Goal: Check status: Check status

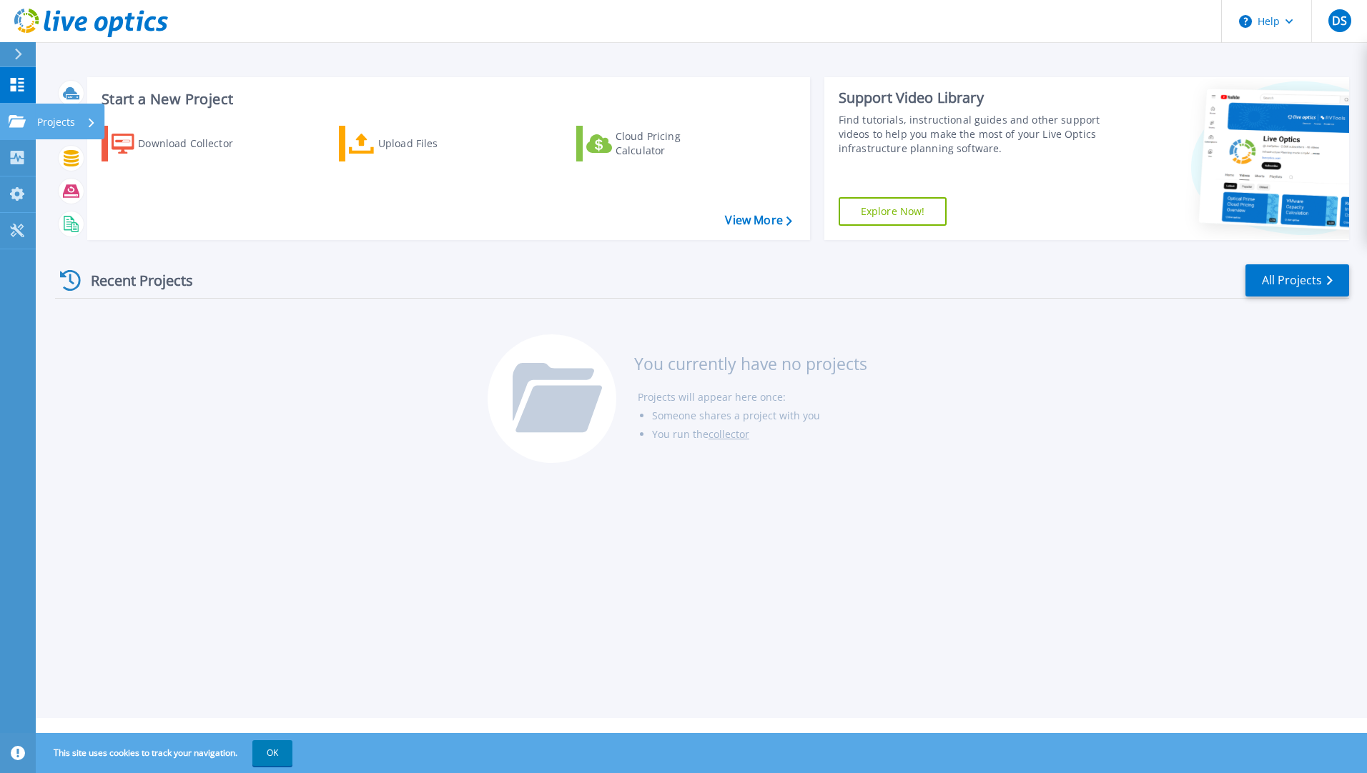
click at [16, 127] on icon at bounding box center [17, 121] width 17 height 12
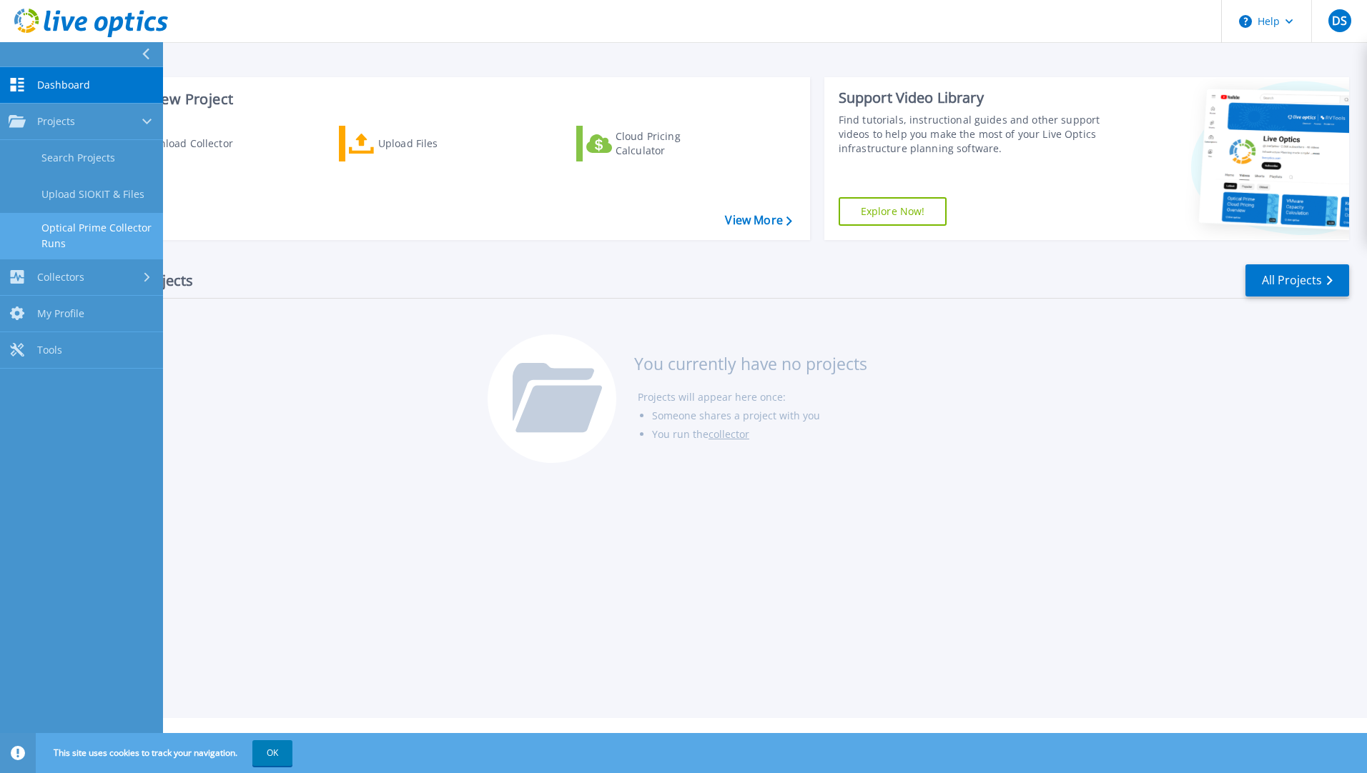
click at [113, 237] on link "Optical Prime Collector Runs" at bounding box center [81, 236] width 163 height 46
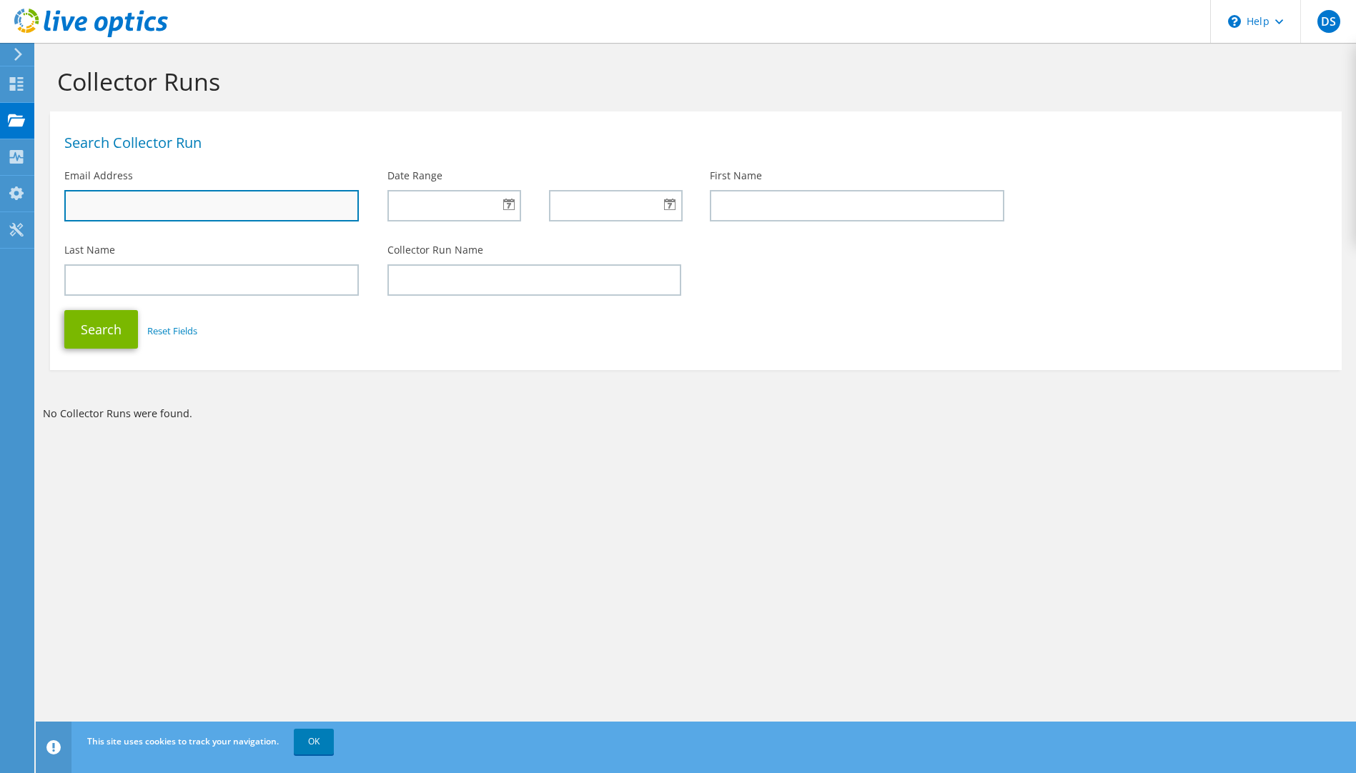
click at [232, 209] on input "text" at bounding box center [211, 205] width 295 height 31
type input "[EMAIL_ADDRESS][PERSON_NAME][DOMAIN_NAME]"
click at [508, 207] on div at bounding box center [453, 205] width 133 height 31
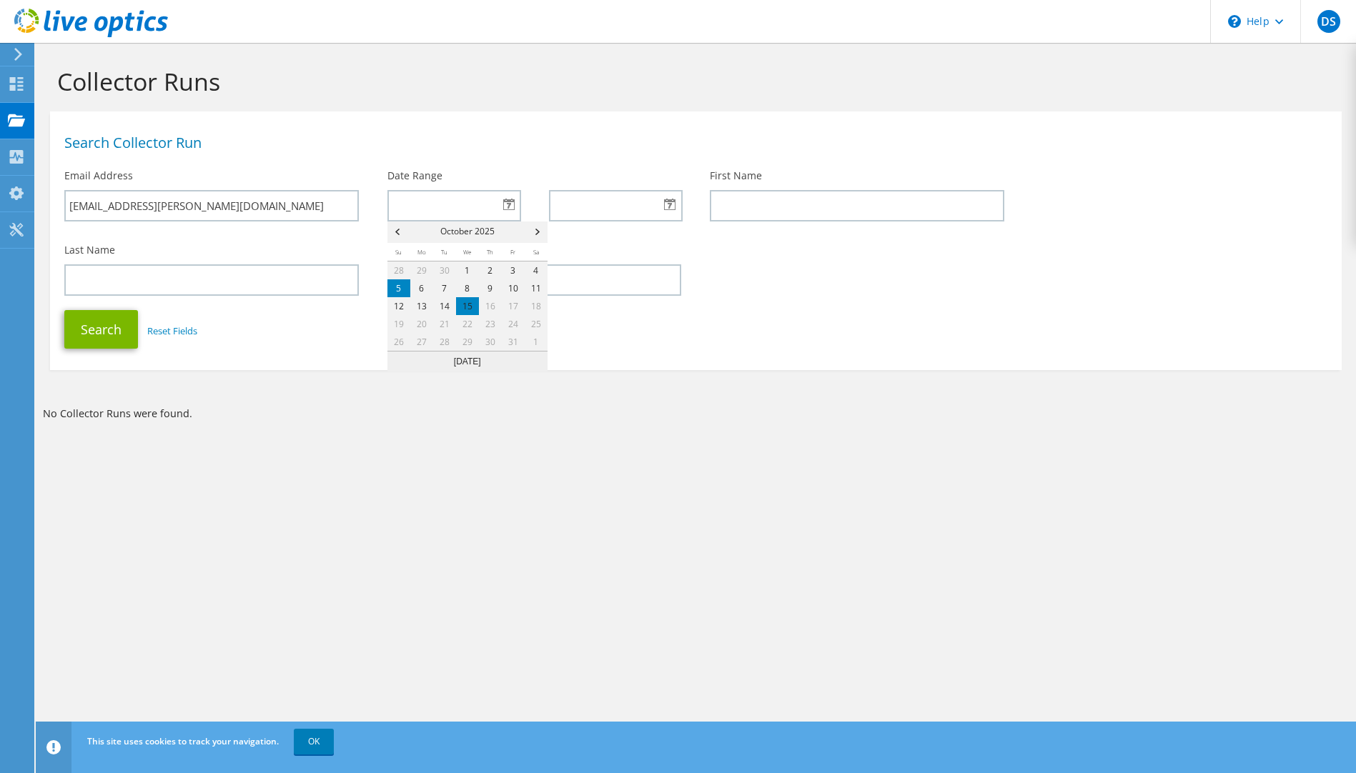
click at [403, 287] on link "5" at bounding box center [398, 288] width 23 height 18
type input "10/05/2025"
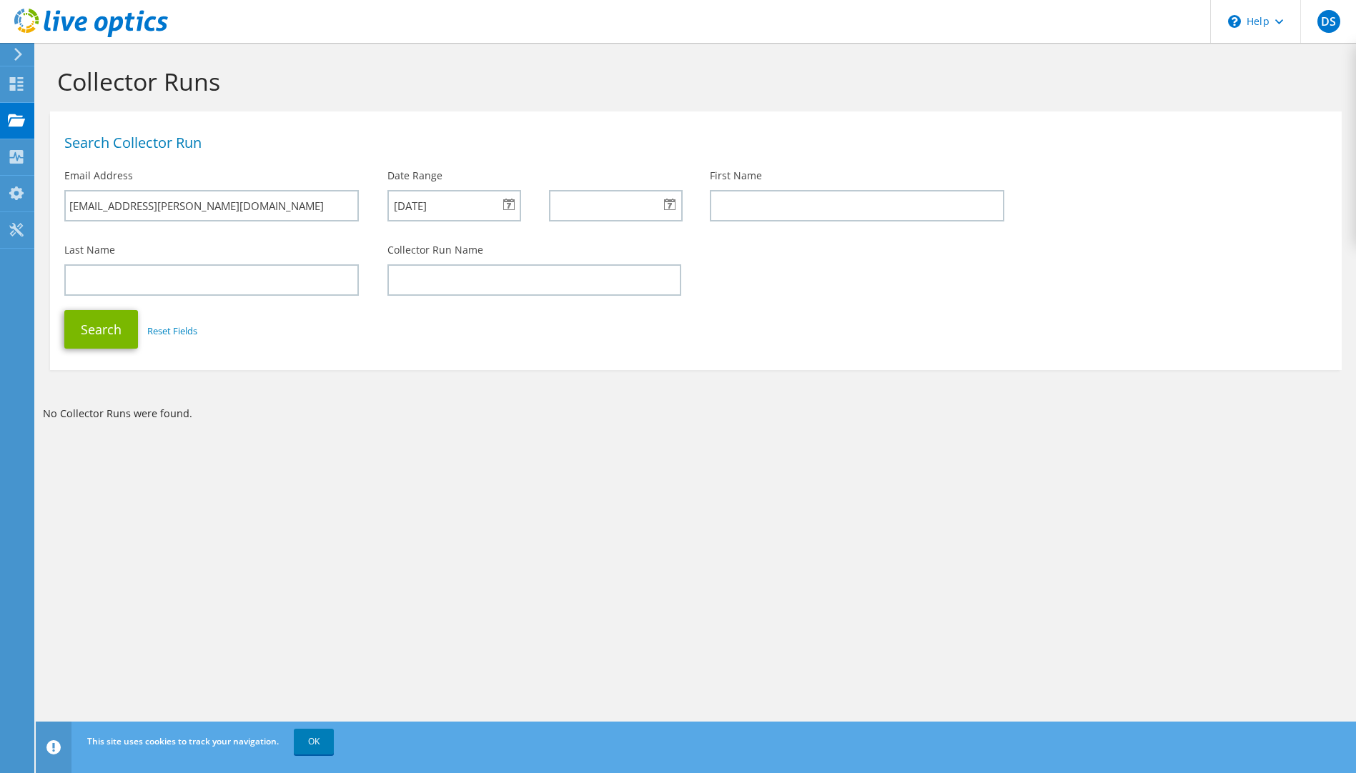
click at [672, 204] on div at bounding box center [615, 205] width 133 height 31
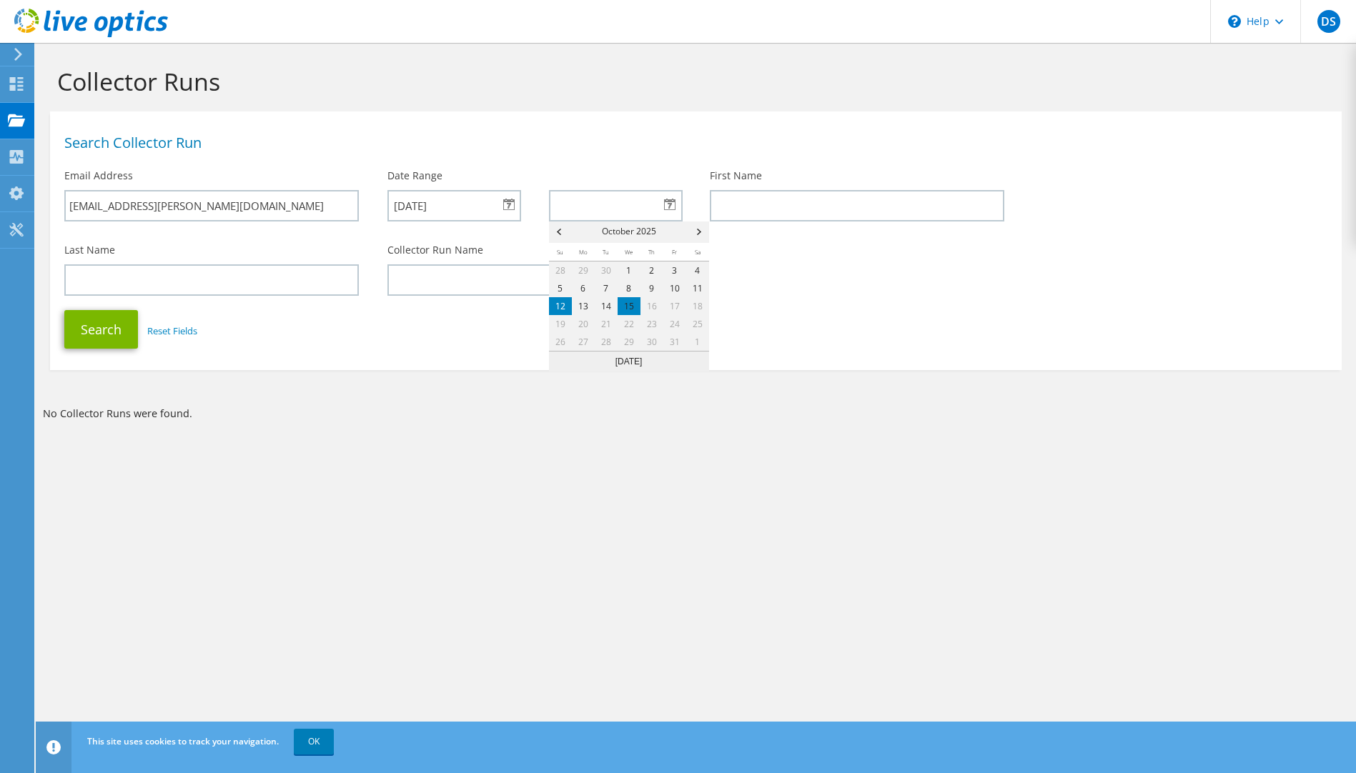
click at [562, 305] on link "12" at bounding box center [560, 306] width 23 height 18
type input "[DATE]"
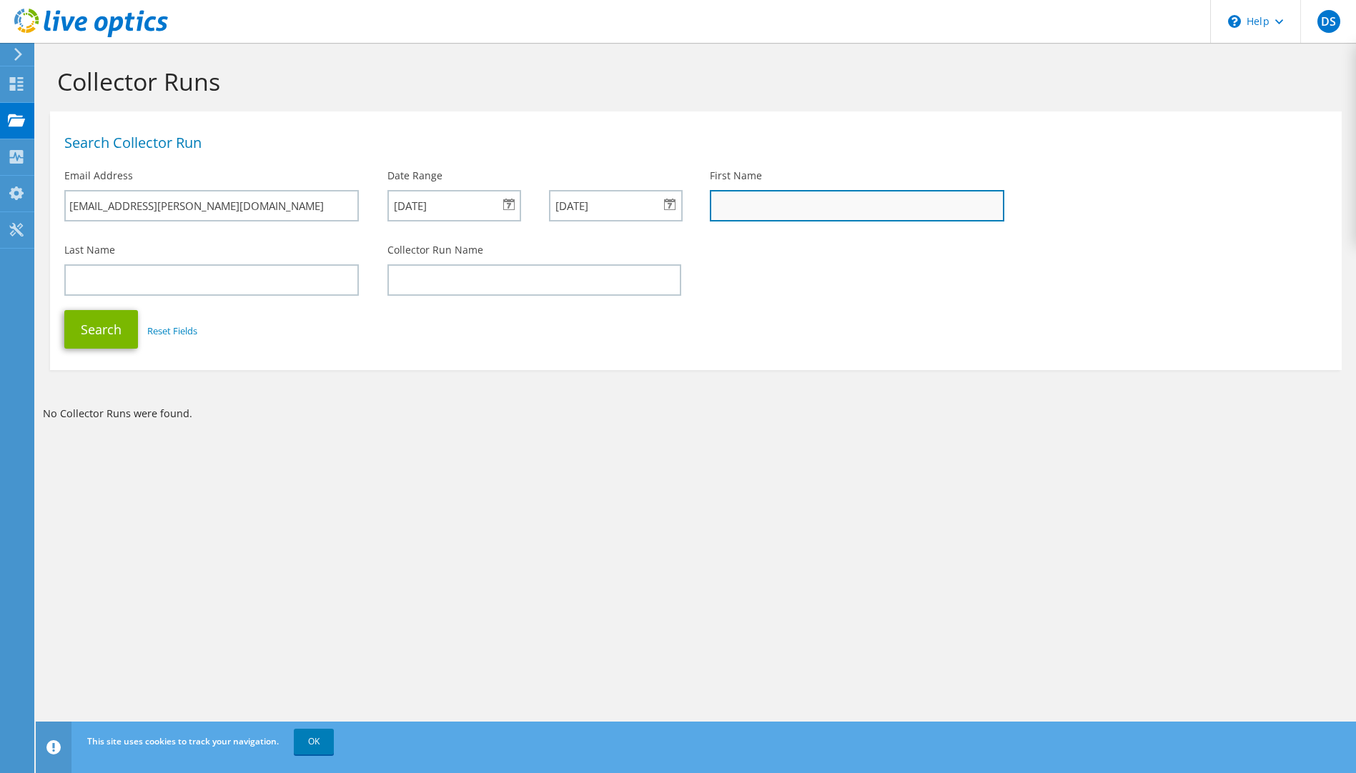
click at [788, 207] on input "text" at bounding box center [857, 205] width 295 height 31
type input "Drew"
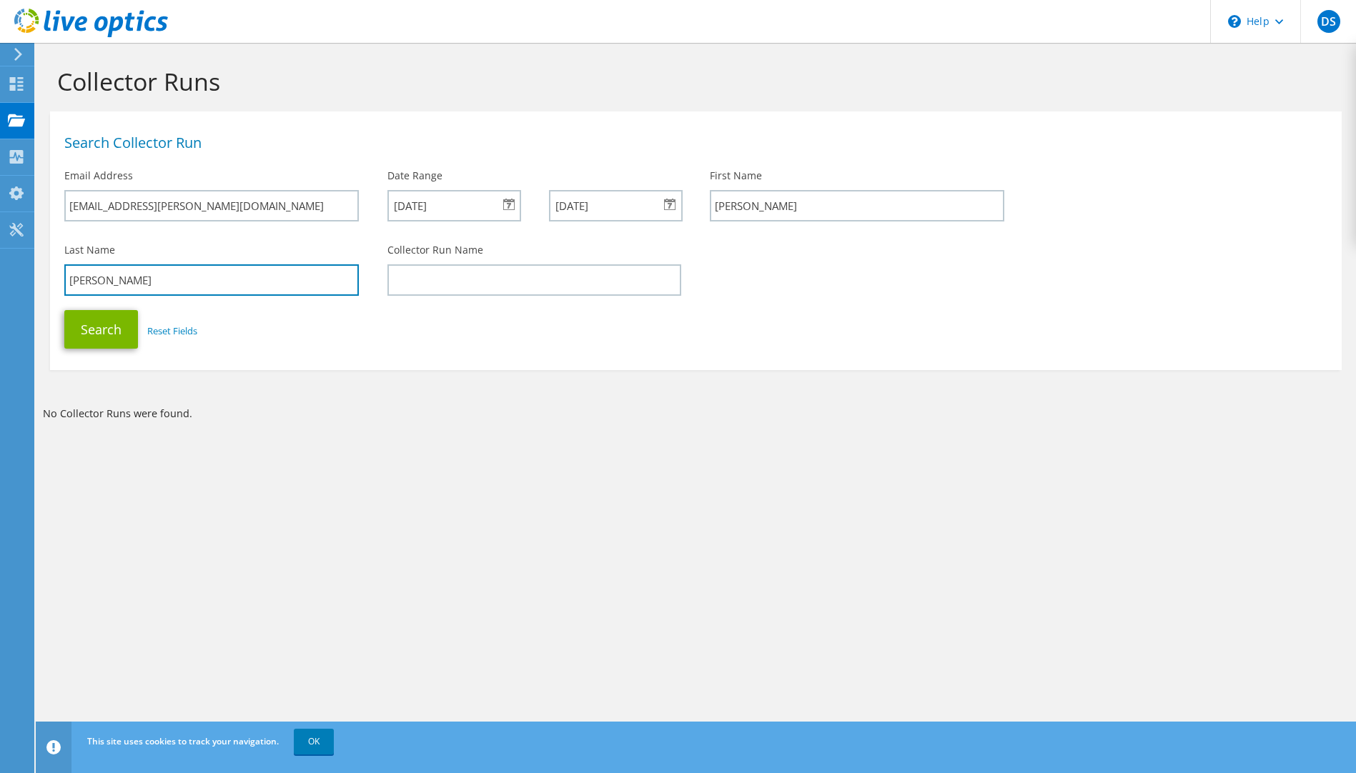
type input "Sanders"
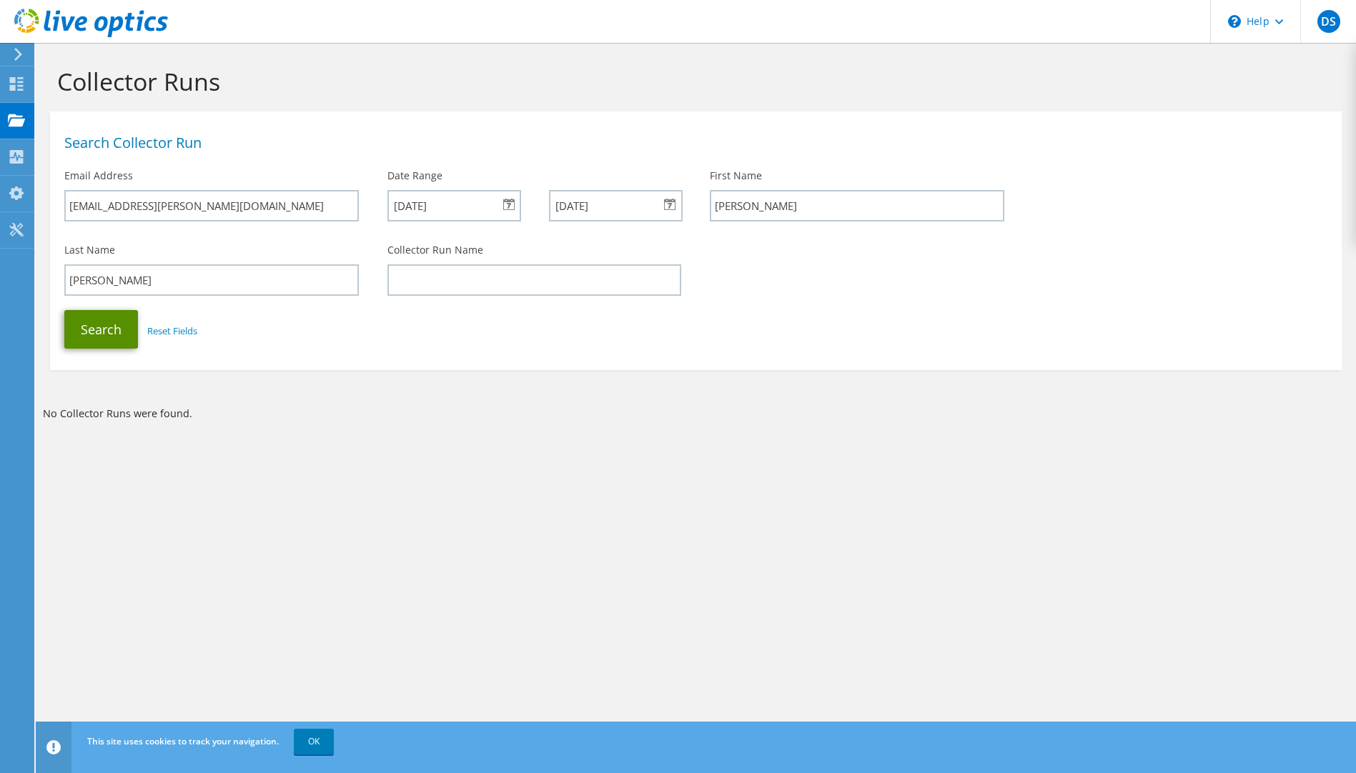
click at [108, 327] on button "Search" at bounding box center [101, 329] width 74 height 39
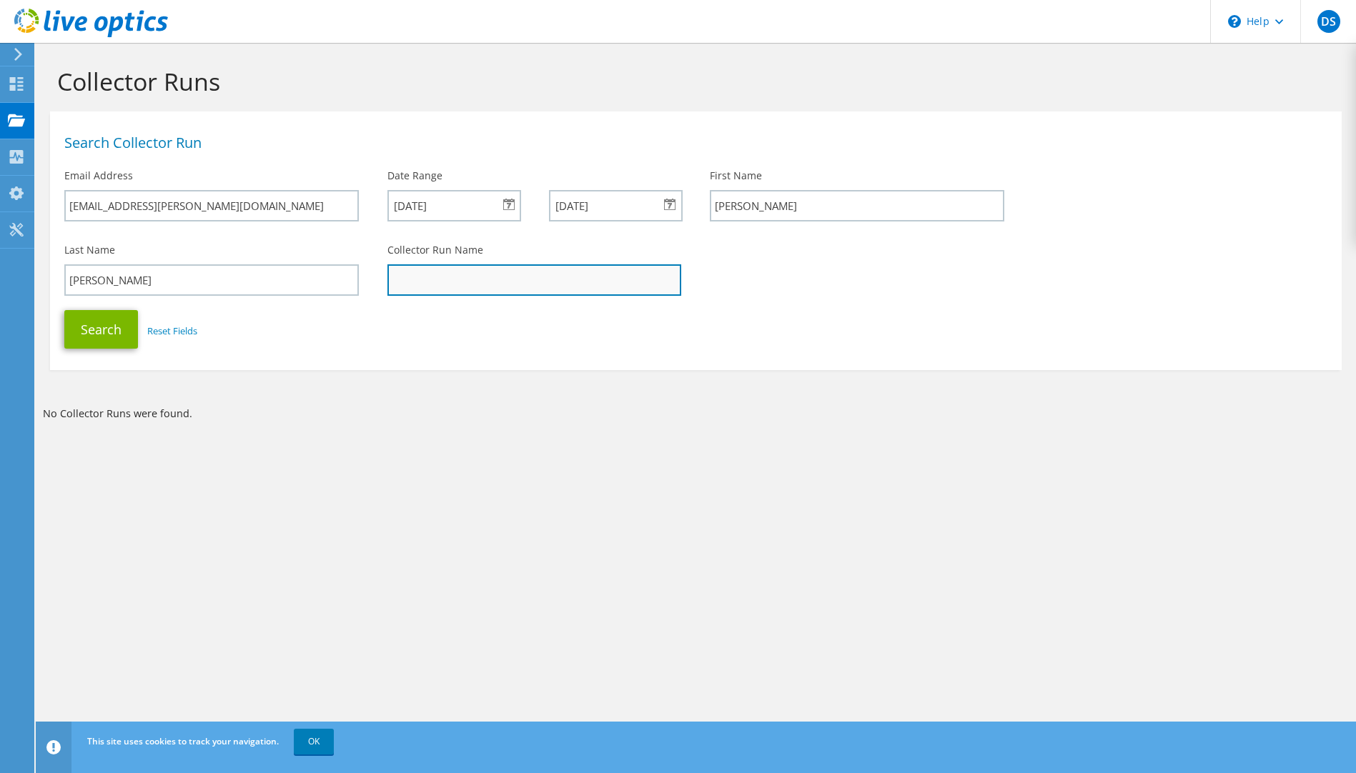
click at [416, 284] on input "text" at bounding box center [534, 279] width 295 height 31
click at [333, 520] on div "Collector Runs Search Collector Run Email Address drew.sanders@zonarsystems.com…" at bounding box center [696, 408] width 1320 height 731
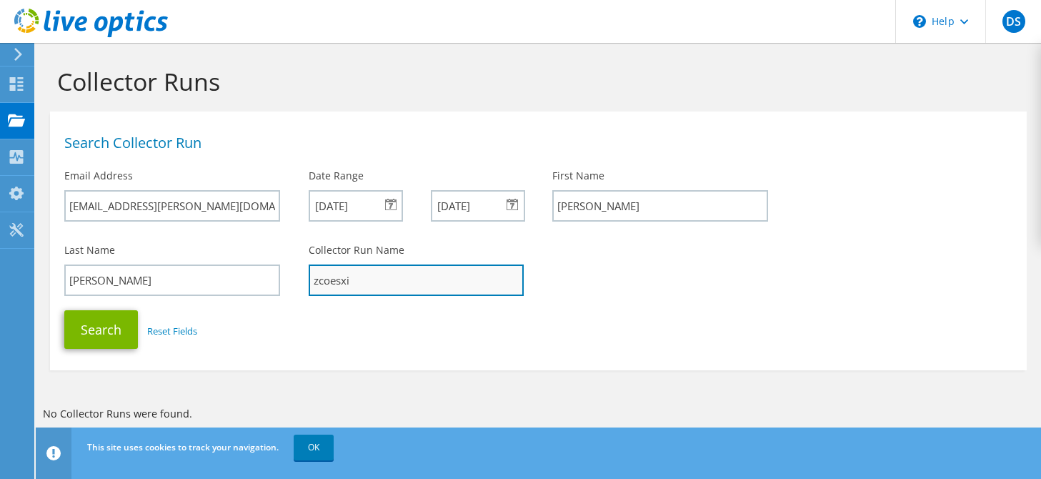
click at [385, 272] on input "zcoesxi" at bounding box center [417, 279] width 216 height 31
type input "zcoesxi01.zcorp.zonarsystems.com"
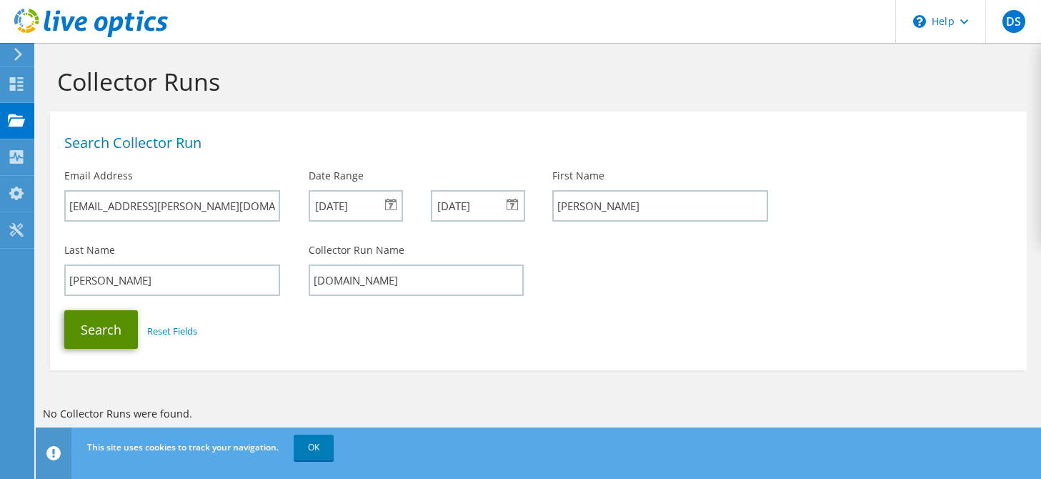
click at [106, 336] on button "Search" at bounding box center [101, 329] width 74 height 39
click at [329, 443] on link "OK" at bounding box center [314, 448] width 40 height 26
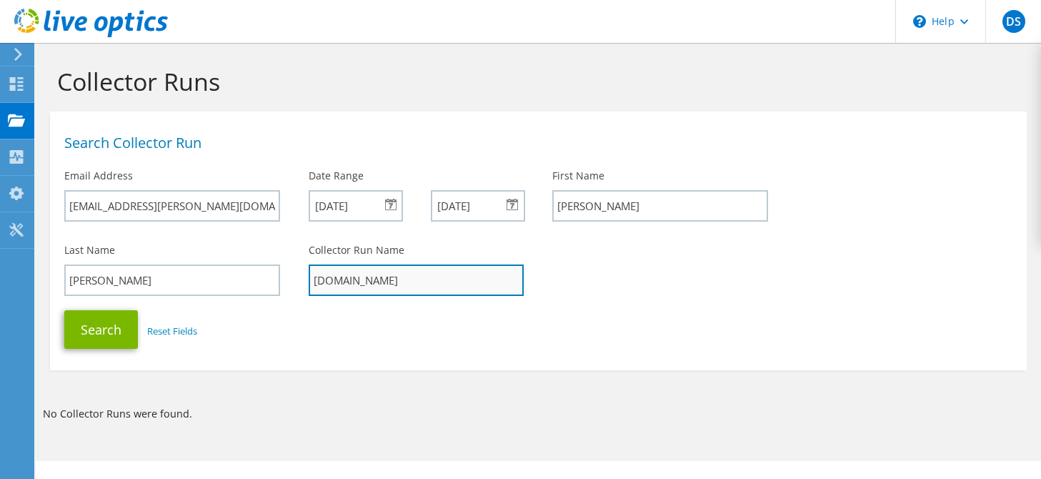
click at [497, 284] on input "[DOMAIN_NAME]" at bounding box center [417, 279] width 216 height 31
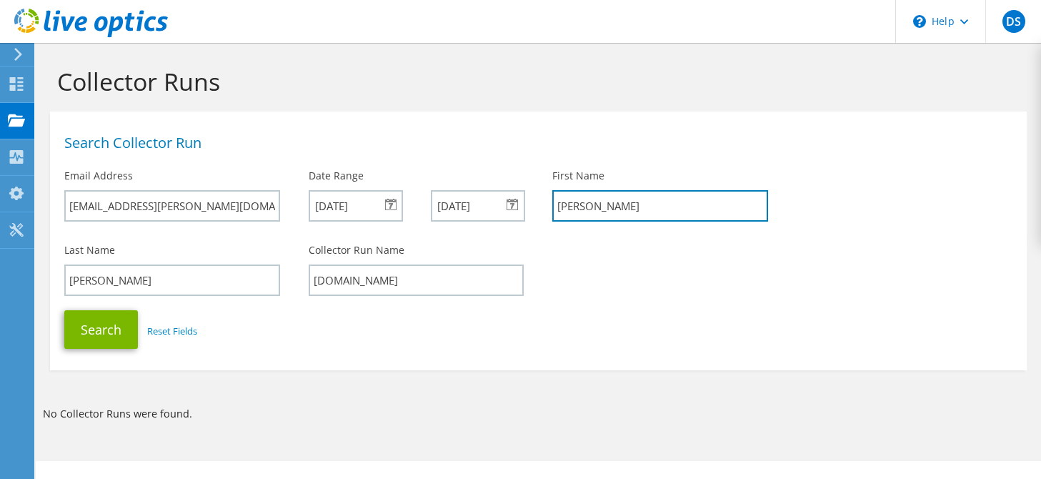
drag, startPoint x: 625, startPoint y: 213, endPoint x: 526, endPoint y: 277, distance: 118.4
click at [475, 203] on div "Search Collector Run Email Address drew.sanders@zonarsystems.com Date Range 10/…" at bounding box center [538, 177] width 977 height 117
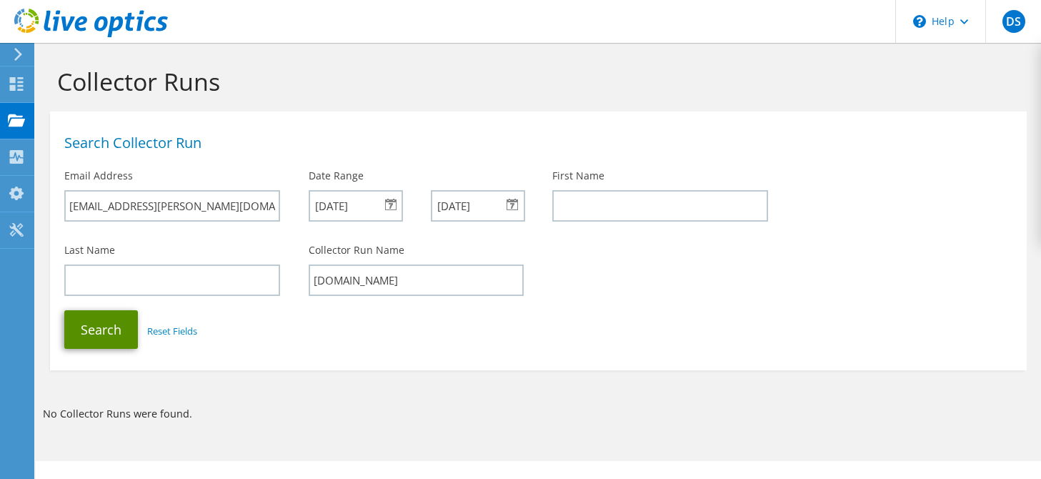
click at [102, 320] on button "Search" at bounding box center [101, 329] width 74 height 39
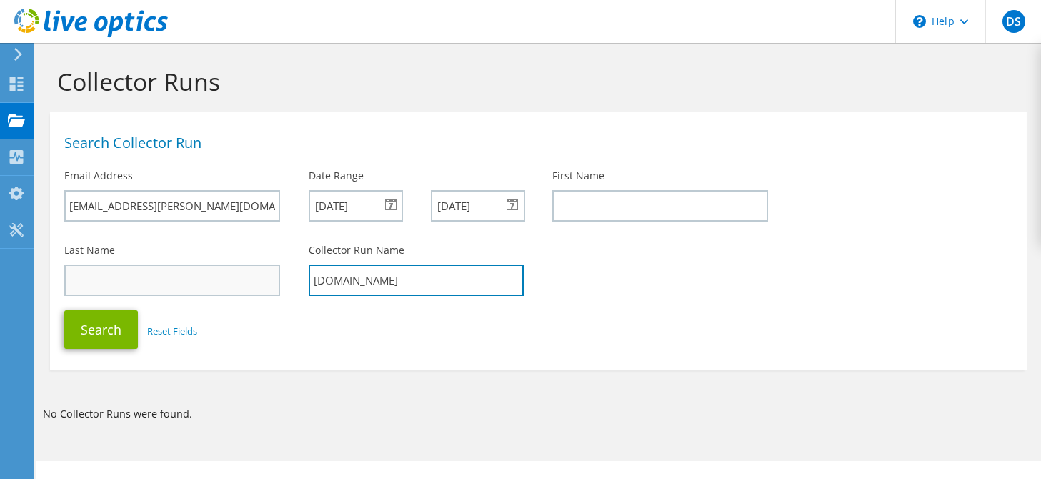
drag, startPoint x: 496, startPoint y: 282, endPoint x: 260, endPoint y: 292, distance: 236.1
click at [259, 277] on div "Last Name Collector Run Name [DOMAIN_NAME]" at bounding box center [538, 269] width 977 height 67
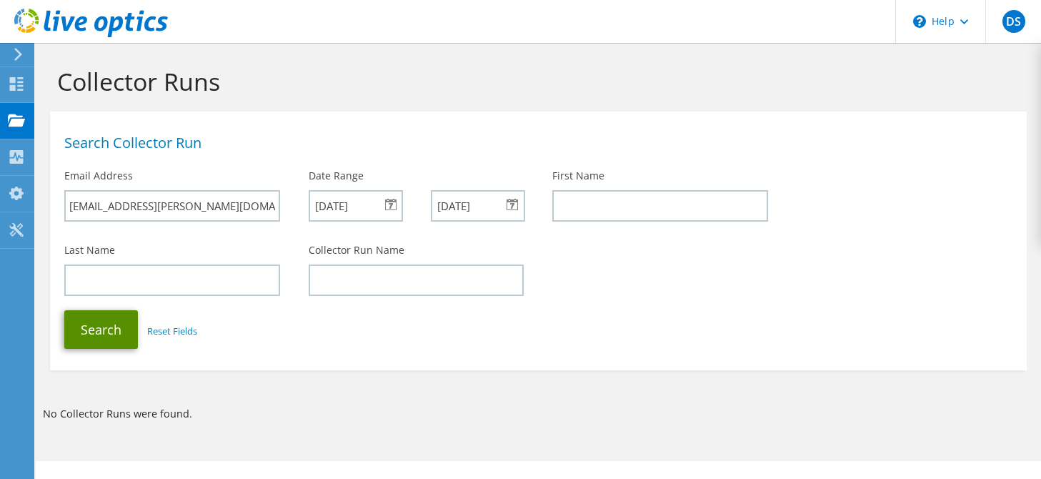
click at [98, 340] on button "Search" at bounding box center [101, 329] width 74 height 39
click at [393, 204] on div "[DATE]" at bounding box center [356, 205] width 94 height 31
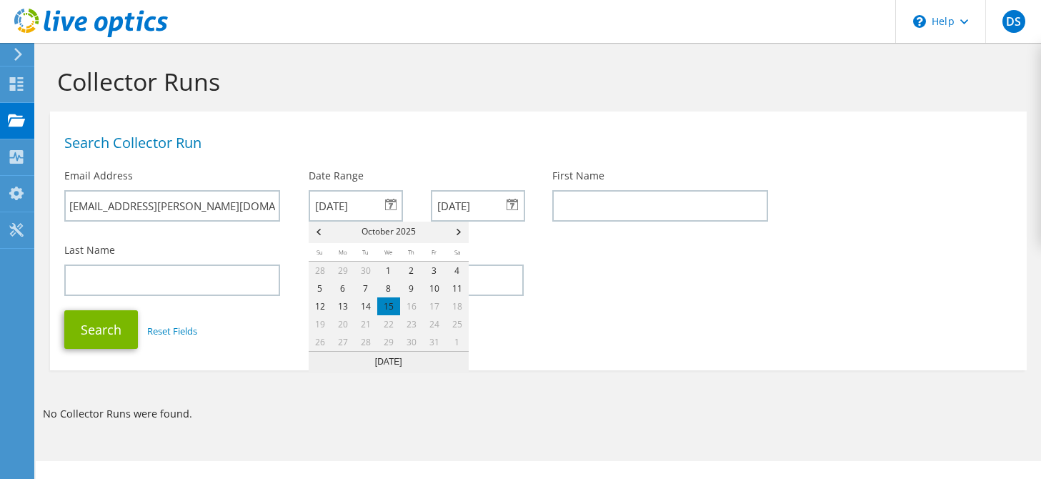
click at [540, 238] on div "Last Name Collector Run Name" at bounding box center [538, 269] width 977 height 67
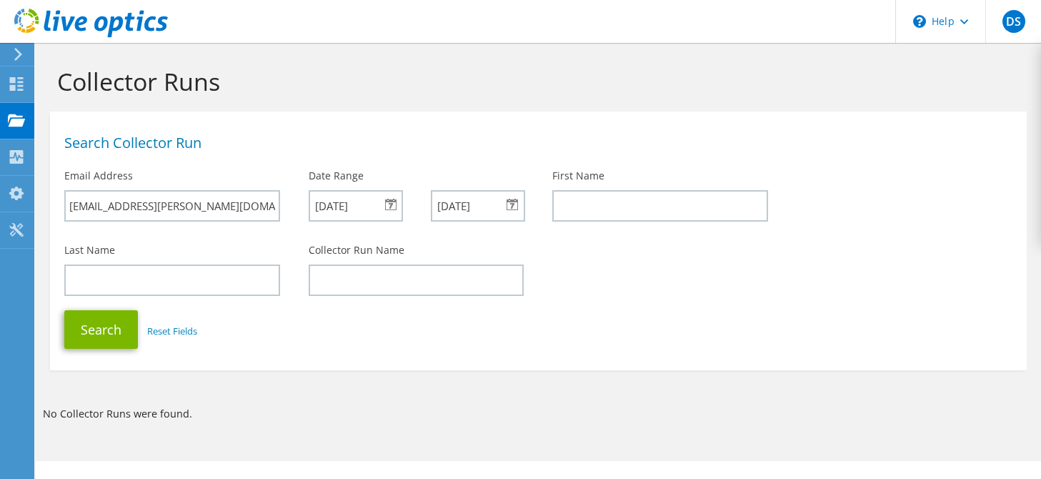
click at [386, 207] on div "10/05/2025" at bounding box center [356, 205] width 94 height 31
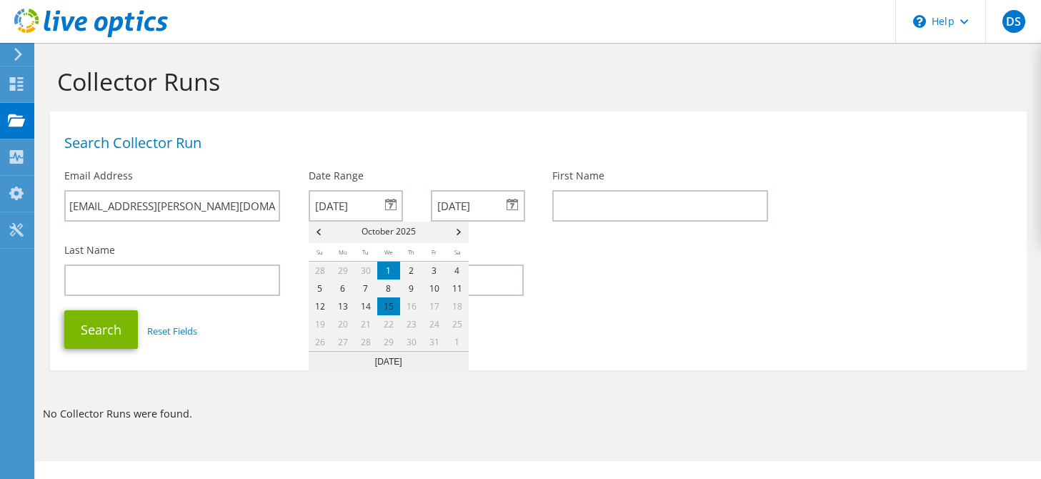
click at [392, 272] on link "1" at bounding box center [388, 271] width 23 height 18
type input "[DATE]"
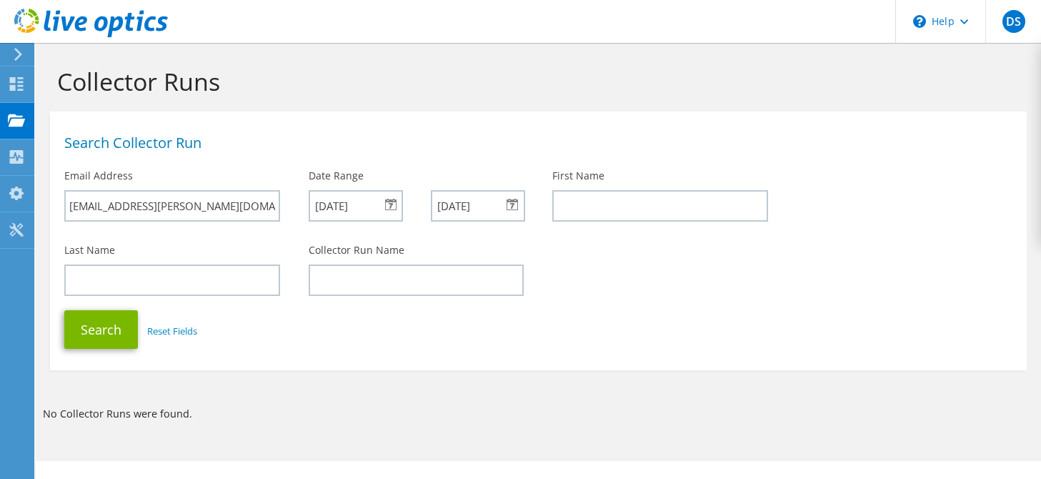
click at [506, 202] on div "[DATE]" at bounding box center [478, 205] width 94 height 31
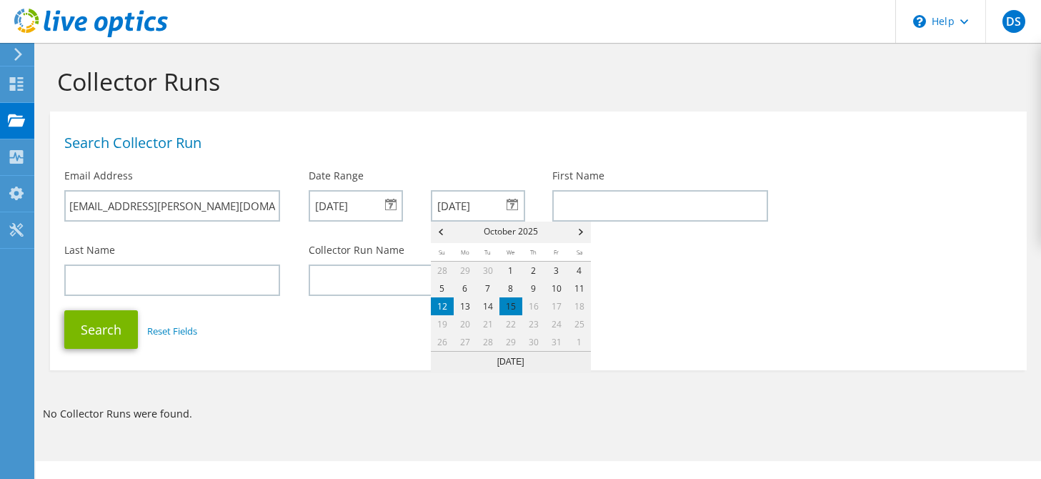
click at [449, 300] on link "12" at bounding box center [442, 306] width 23 height 18
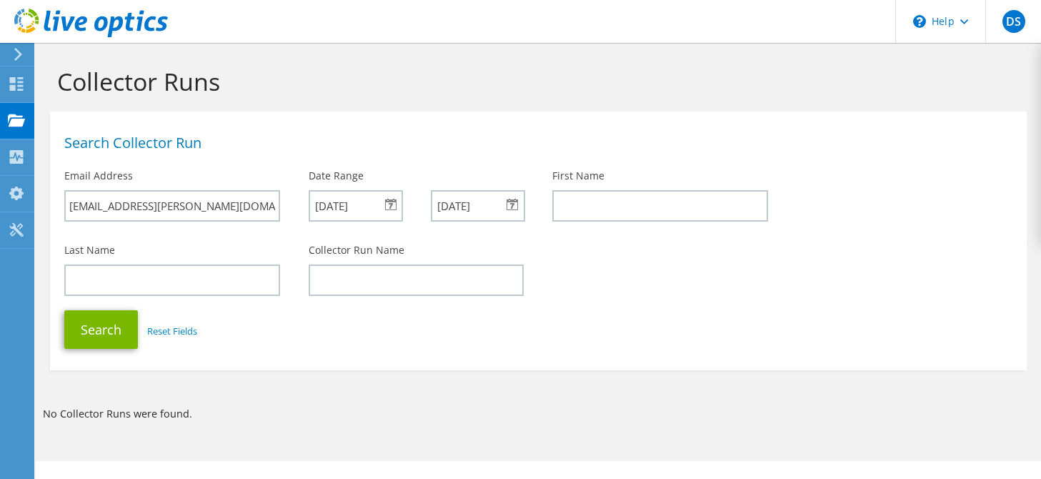
click at [643, 263] on div "Last Name Collector Run Name" at bounding box center [538, 269] width 977 height 67
click at [108, 330] on button "Search" at bounding box center [101, 329] width 74 height 39
click at [129, 340] on button "Search" at bounding box center [101, 329] width 74 height 39
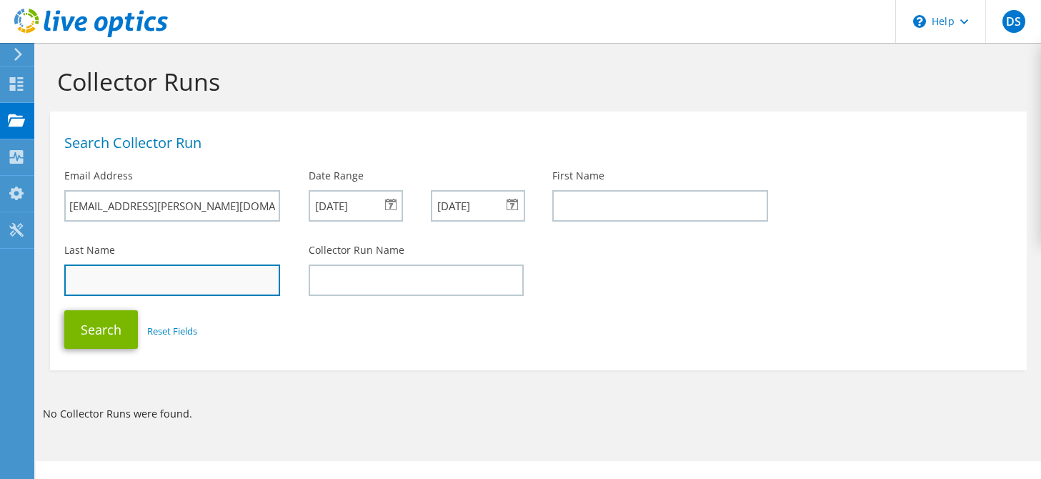
click at [89, 280] on input "text" at bounding box center [172, 279] width 216 height 31
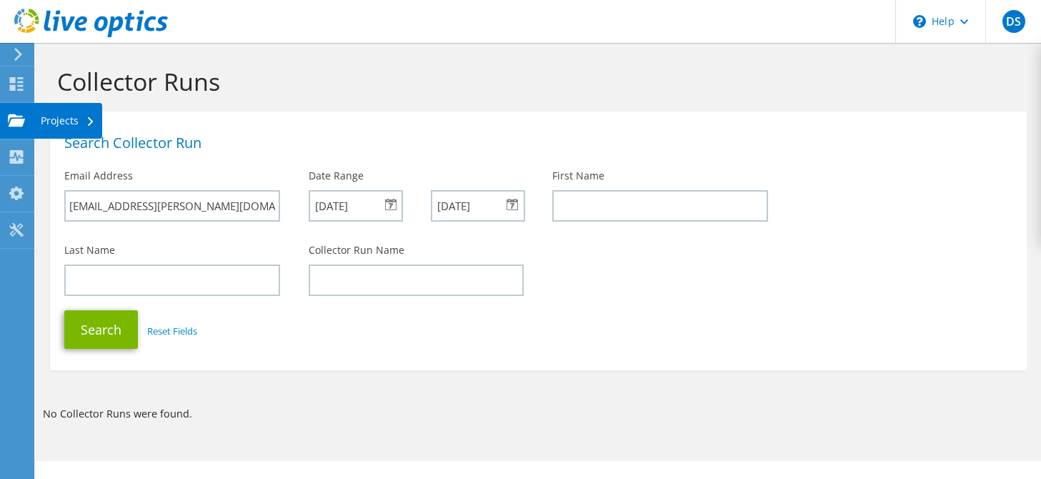
click at [24, 124] on icon at bounding box center [16, 121] width 17 height 14
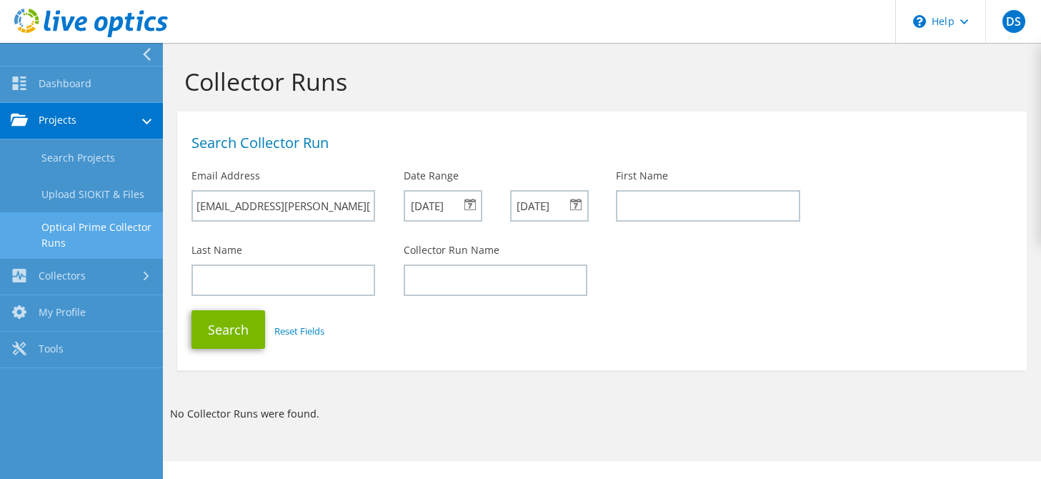
click at [74, 237] on link "Optical Prime Collector Runs" at bounding box center [81, 235] width 163 height 46
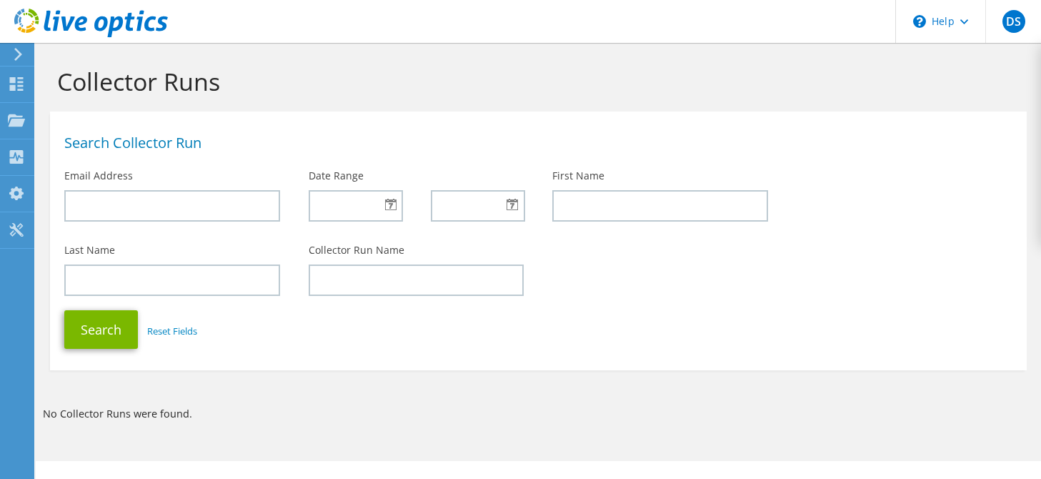
click at [419, 205] on div at bounding box center [471, 209] width 108 height 39
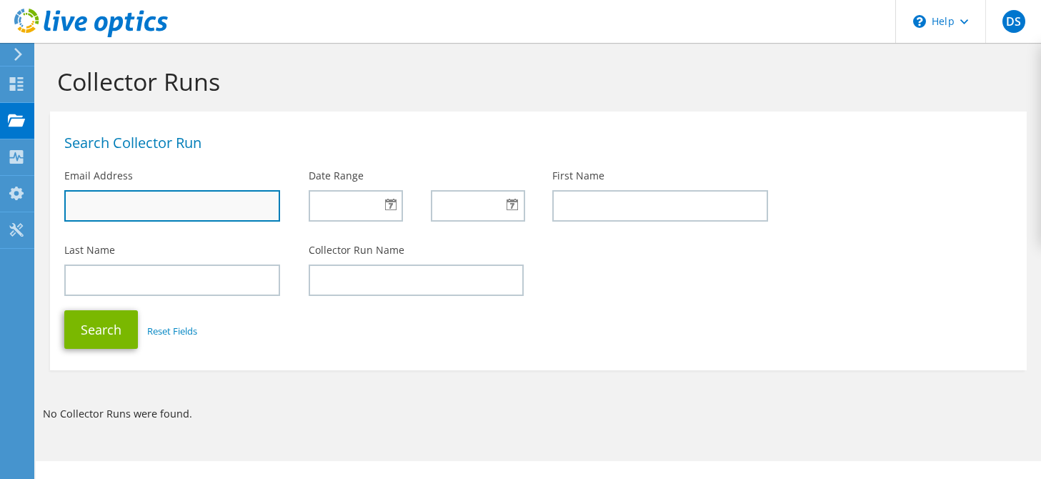
click at [164, 209] on input "text" at bounding box center [172, 205] width 216 height 31
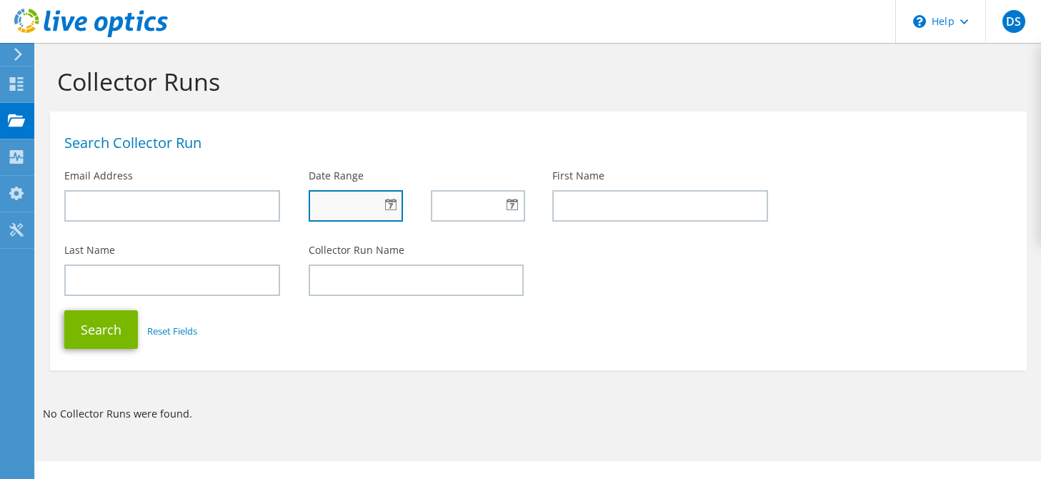
click at [323, 208] on input "text" at bounding box center [356, 205] width 94 height 31
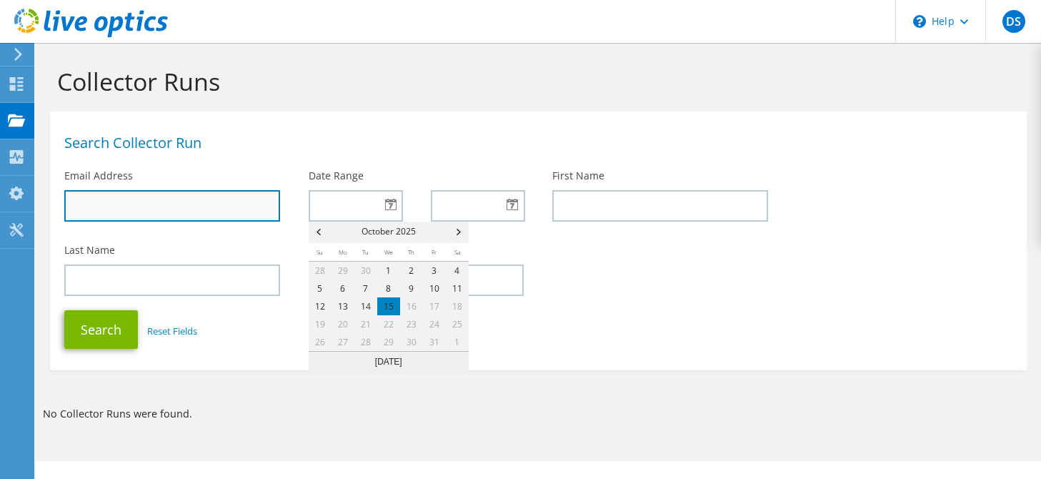
drag, startPoint x: 197, startPoint y: 207, endPoint x: 187, endPoint y: 212, distance: 10.2
click at [197, 207] on input "text" at bounding box center [172, 205] width 216 height 31
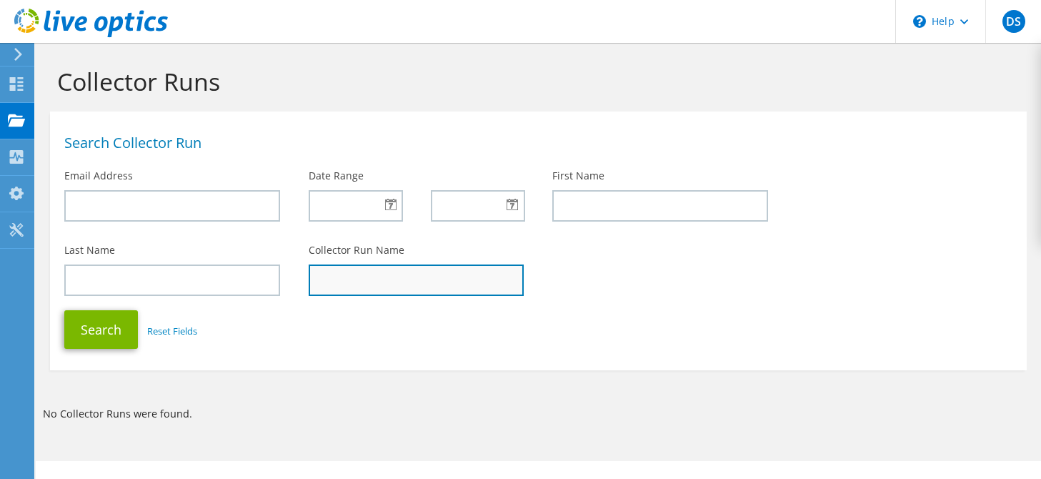
click at [485, 274] on input "text" at bounding box center [417, 279] width 216 height 31
type input "zcoesxi01.zcorp.zonarsystems.com"
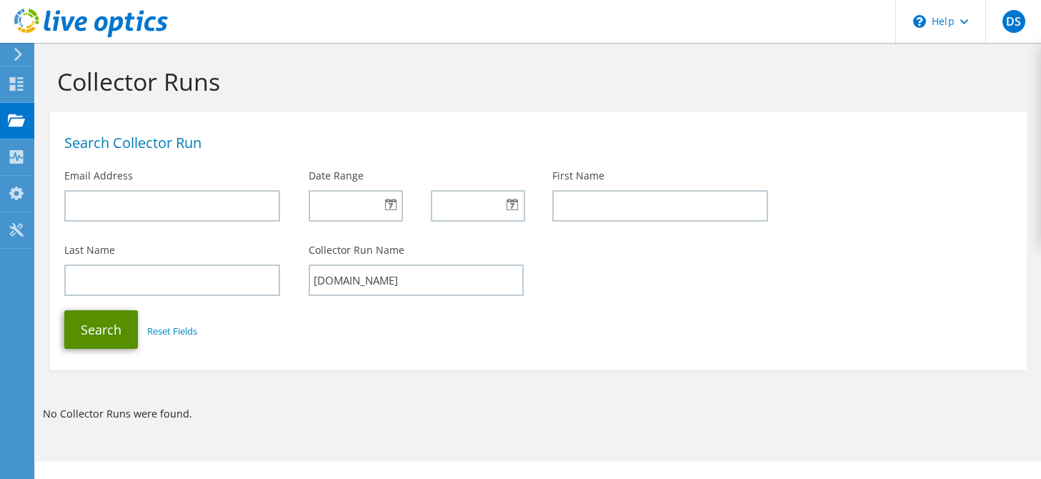
click at [90, 336] on button "Search" at bounding box center [101, 329] width 74 height 39
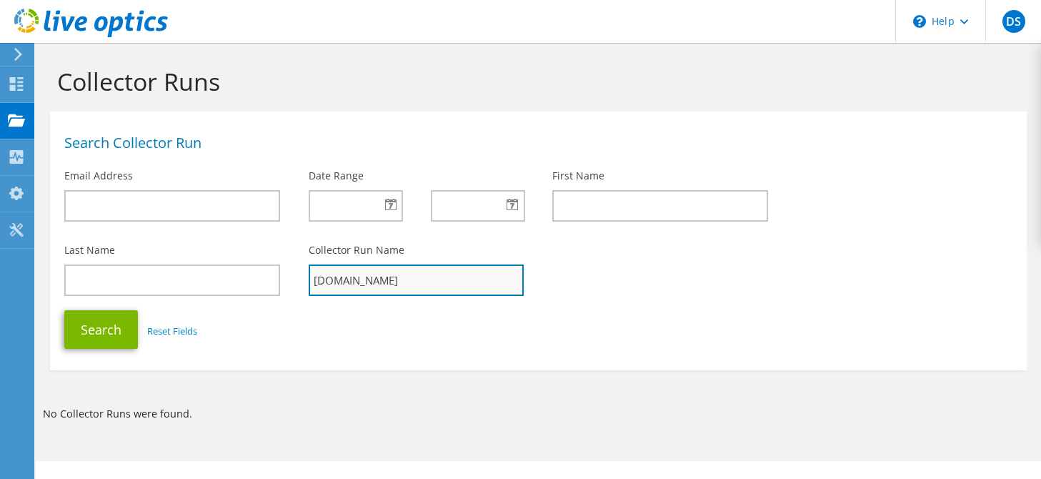
drag, startPoint x: 499, startPoint y: 288, endPoint x: 469, endPoint y: 283, distance: 30.4
click at [469, 283] on input "[DOMAIN_NAME]" at bounding box center [417, 279] width 216 height 31
type input "zcoesxi01.zcorp.zonars*"
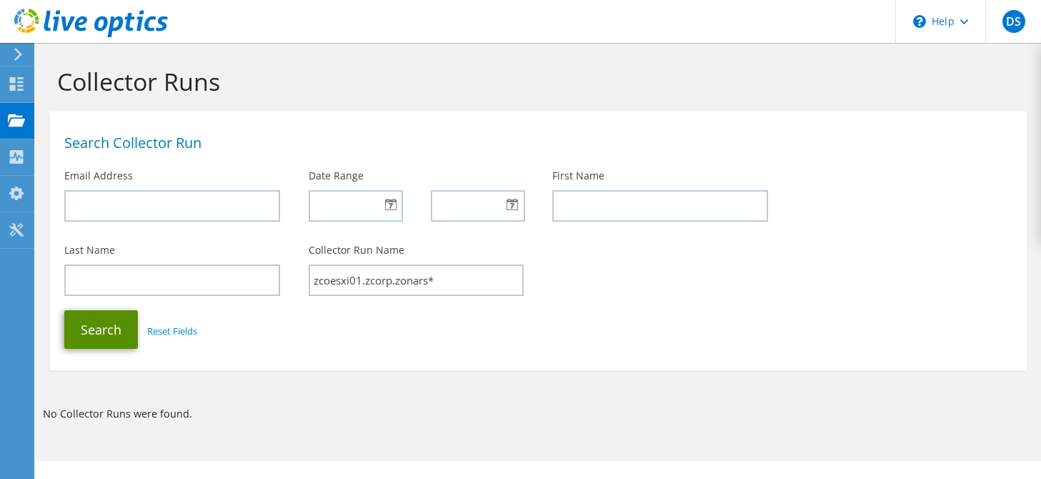
click at [119, 333] on button "Search" at bounding box center [101, 329] width 74 height 39
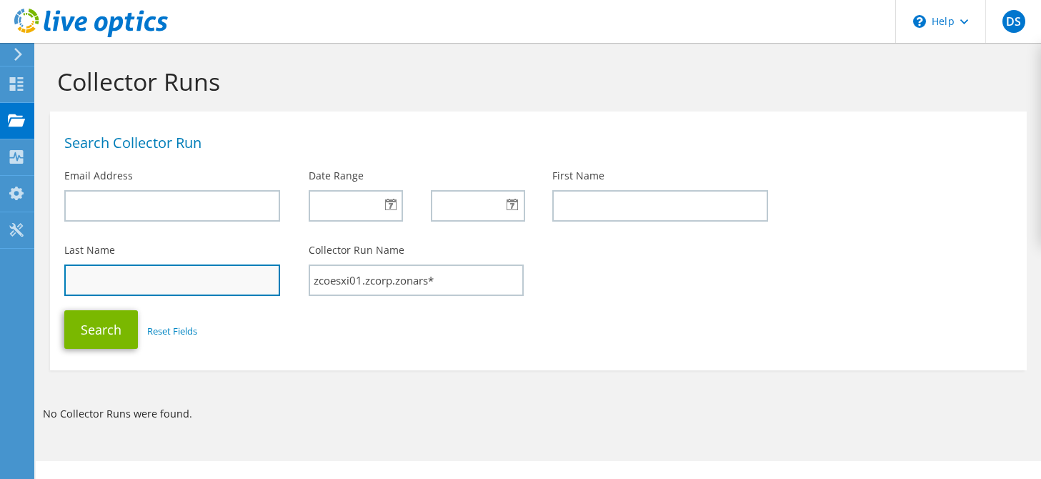
click at [119, 266] on input "text" at bounding box center [172, 279] width 216 height 31
